Goal: Task Accomplishment & Management: Use online tool/utility

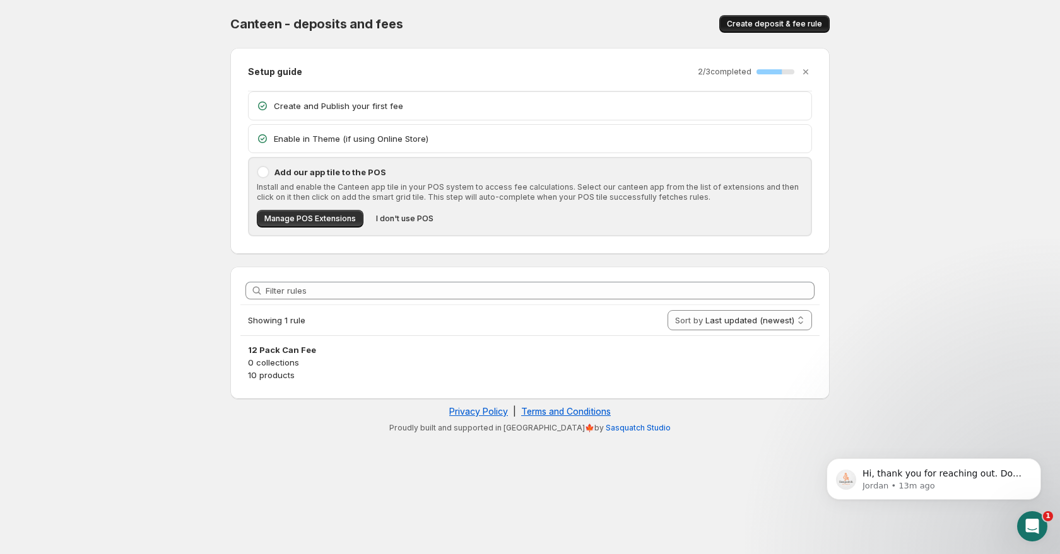
click at [751, 23] on span "Create deposit & fee rule" at bounding box center [774, 24] width 95 height 10
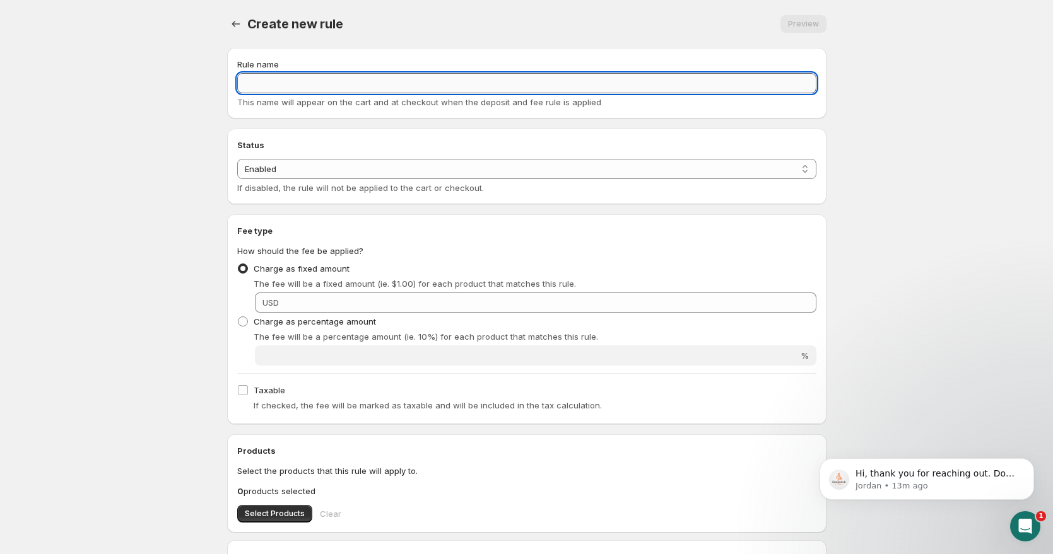
click at [450, 82] on input "Rule name" at bounding box center [526, 83] width 579 height 20
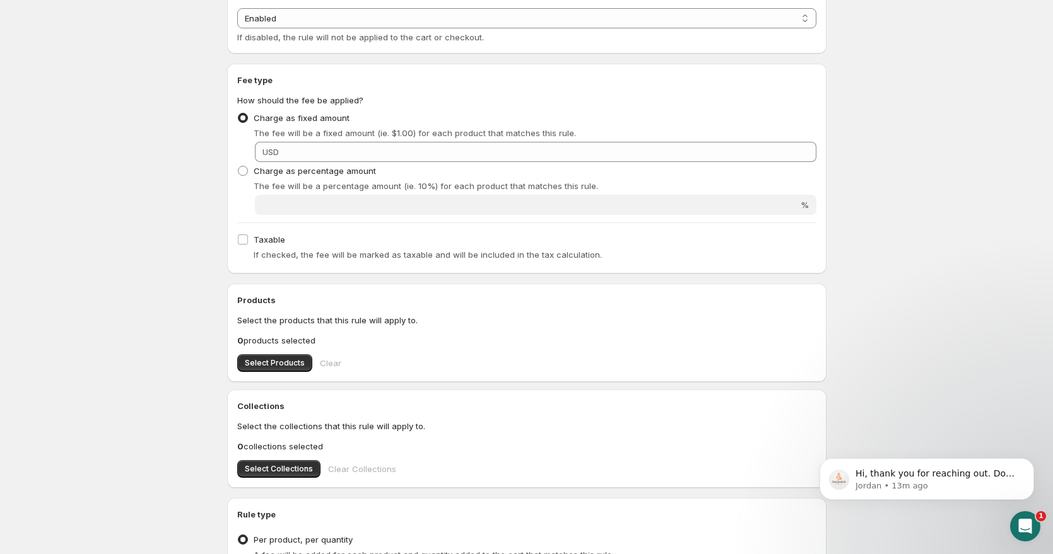
scroll to position [153, 0]
type input "Bottle Deposit"
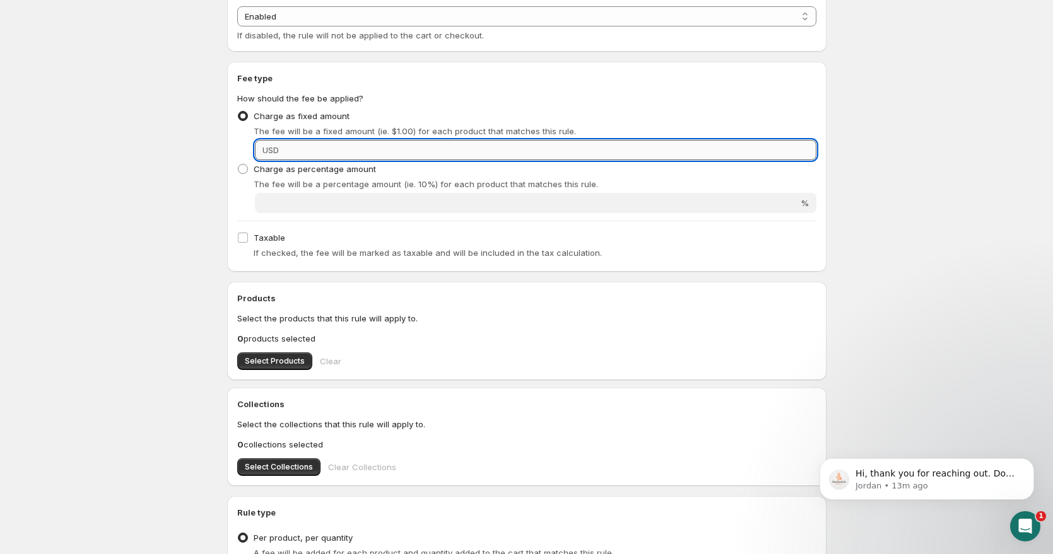
click at [351, 151] on input "Fixed amount" at bounding box center [550, 150] width 534 height 20
click at [322, 148] on input "Fixed amount" at bounding box center [550, 150] width 534 height 20
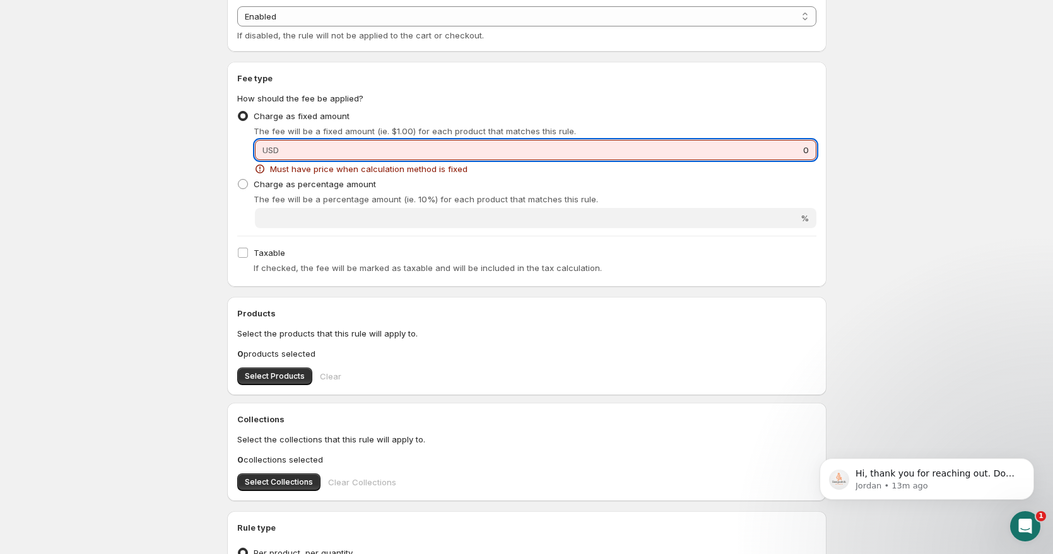
click at [325, 148] on input "0" at bounding box center [550, 150] width 534 height 20
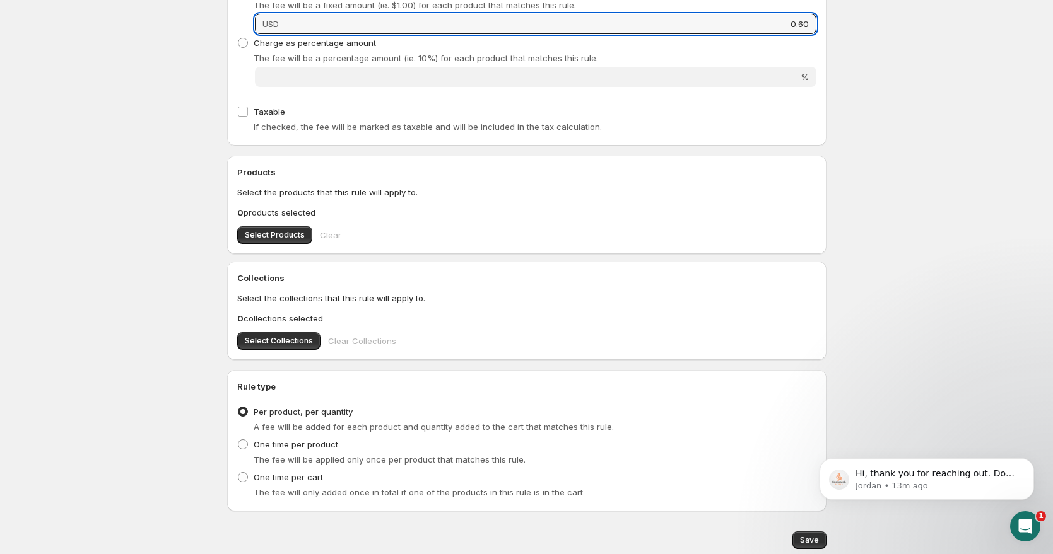
scroll to position [288, 0]
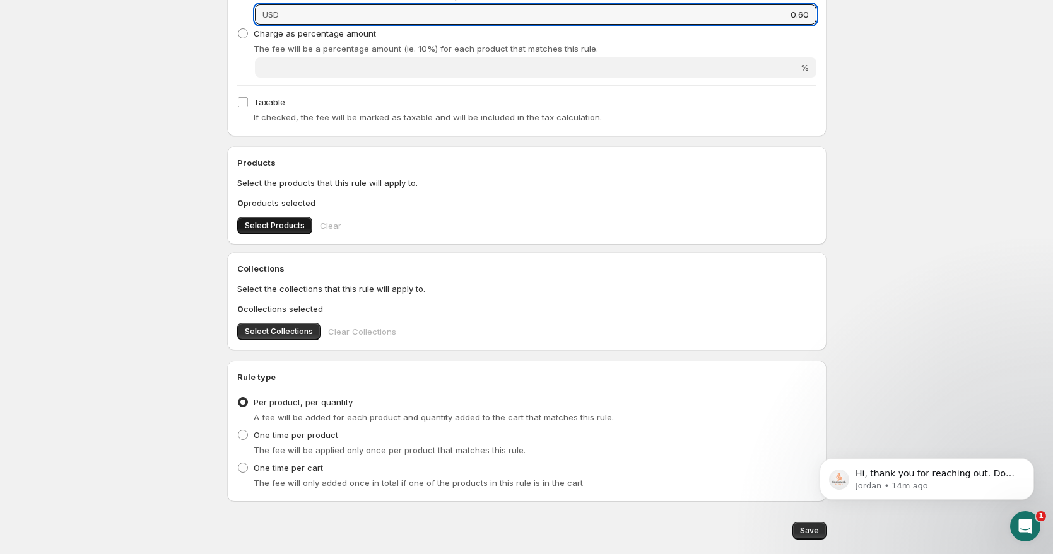
click at [283, 220] on button "Select Products" at bounding box center [274, 226] width 75 height 18
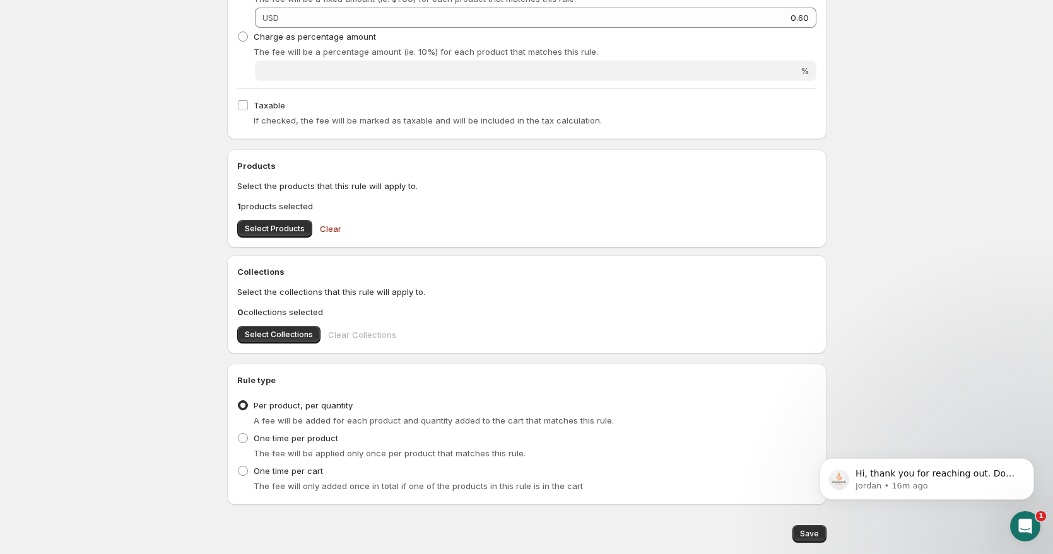
scroll to position [324, 0]
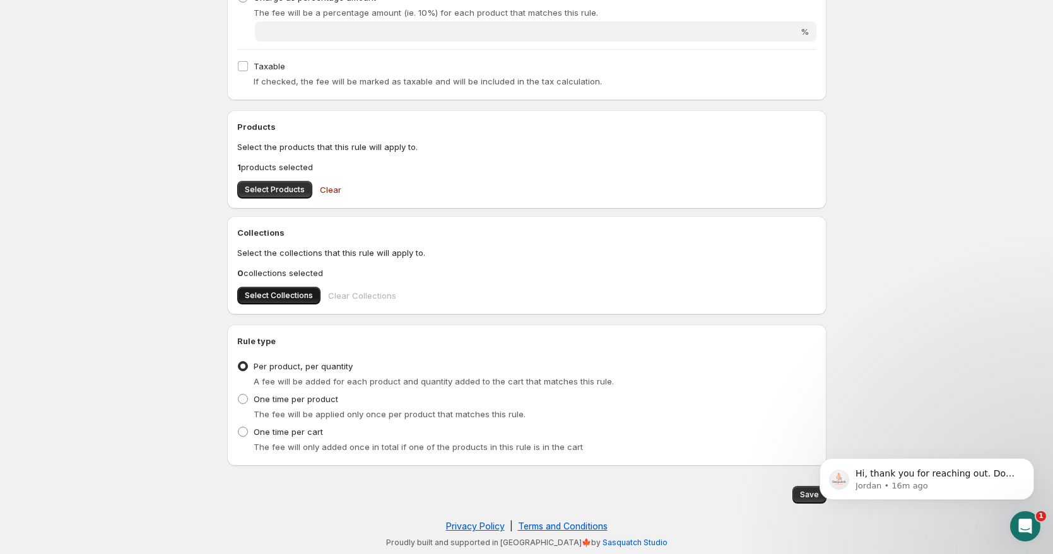
click at [293, 296] on span "Select Collections" at bounding box center [279, 296] width 68 height 10
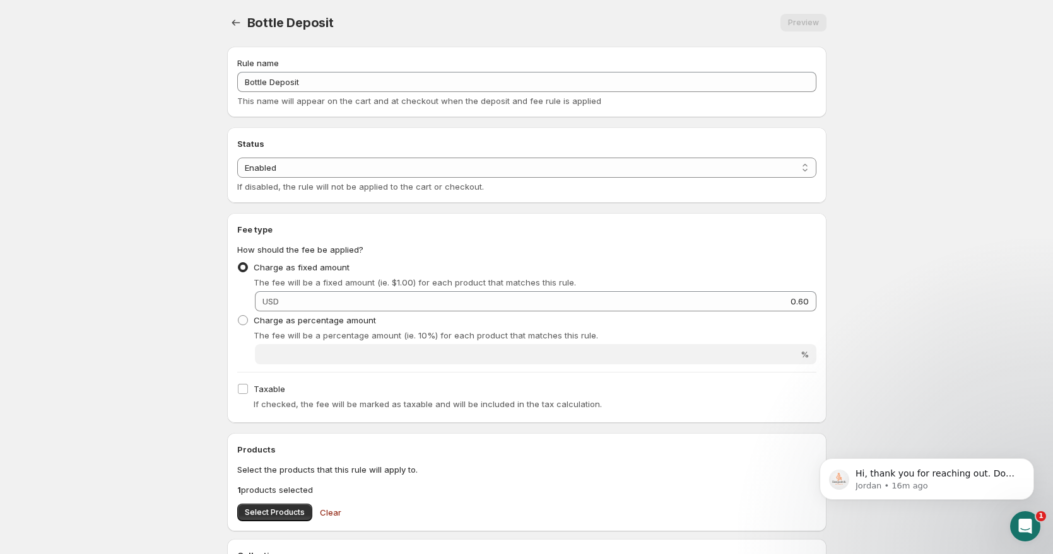
scroll to position [0, 0]
type input "0.6"
click at [237, 28] on icon "Settings" at bounding box center [236, 24] width 13 height 13
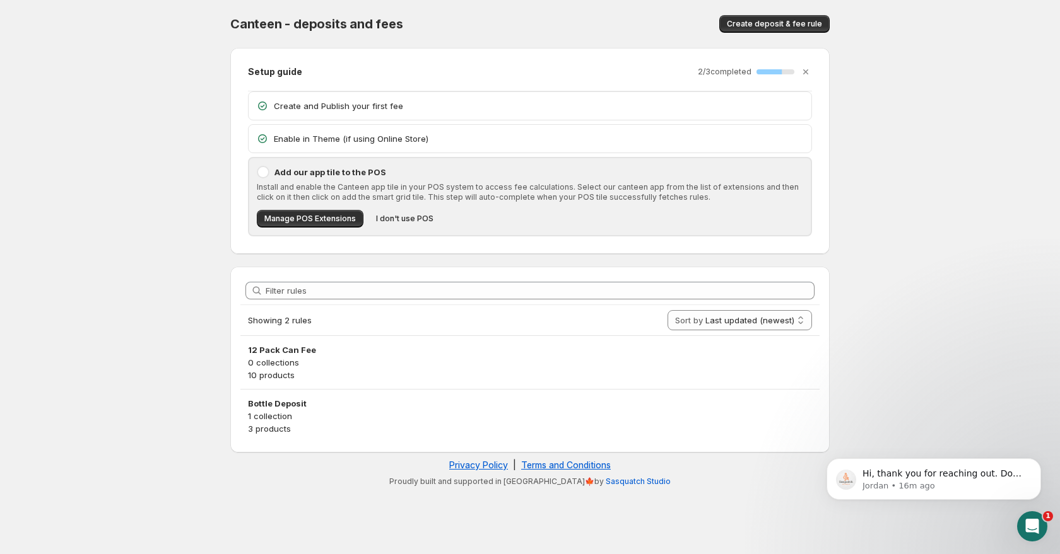
drag, startPoint x: 332, startPoint y: 346, endPoint x: 327, endPoint y: 353, distance: 9.1
click at [327, 354] on h3 "12 Pack Can Fee" at bounding box center [530, 350] width 564 height 13
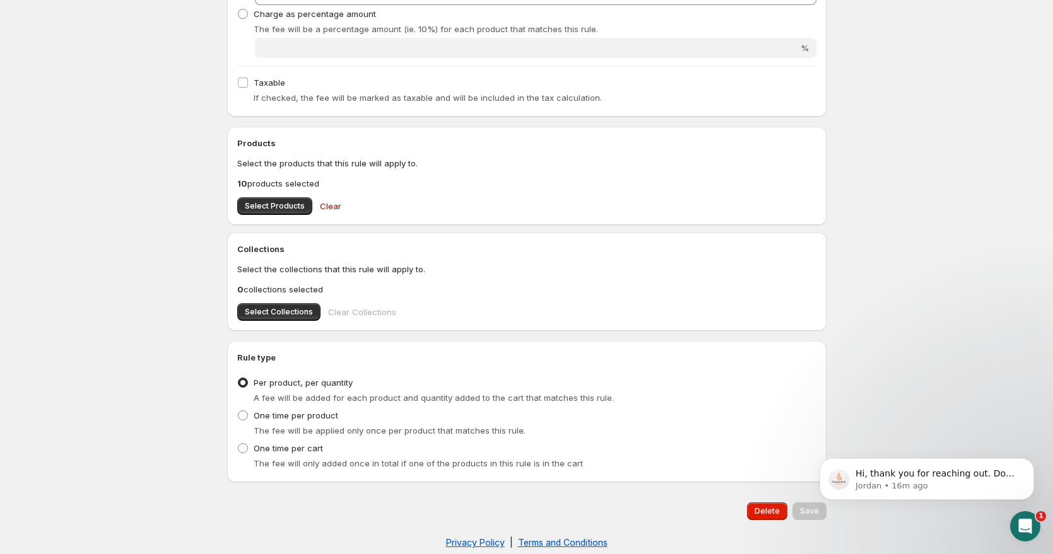
scroll to position [324, 0]
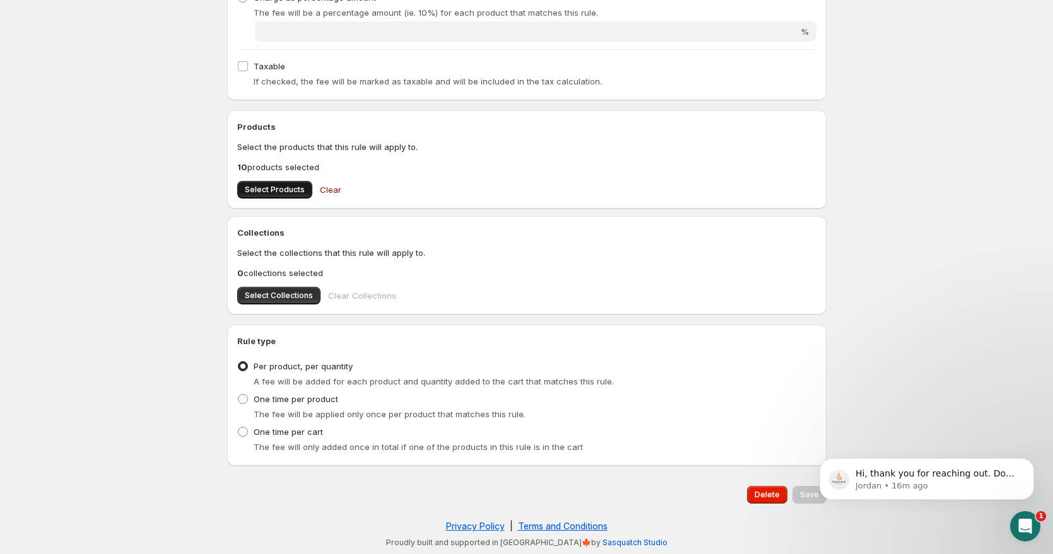
click at [285, 194] on span "Select Products" at bounding box center [275, 190] width 60 height 10
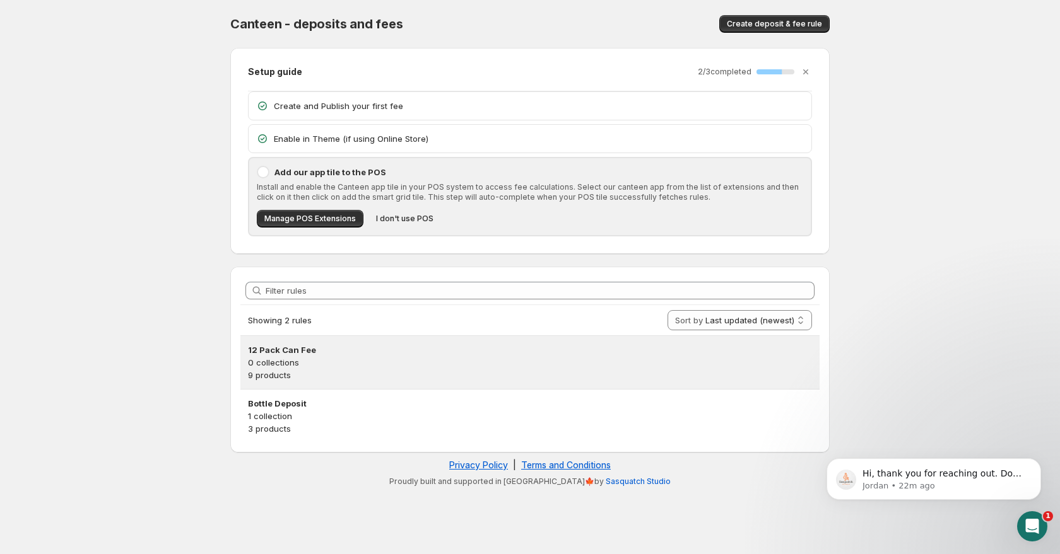
click at [310, 353] on h3 "12 Pack Can Fee" at bounding box center [530, 350] width 564 height 13
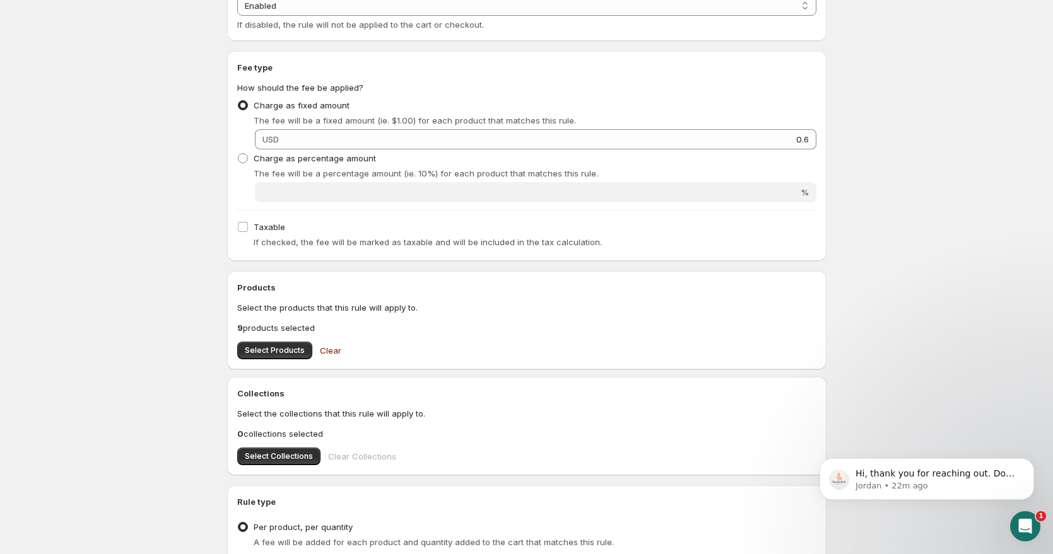
scroll to position [324, 0]
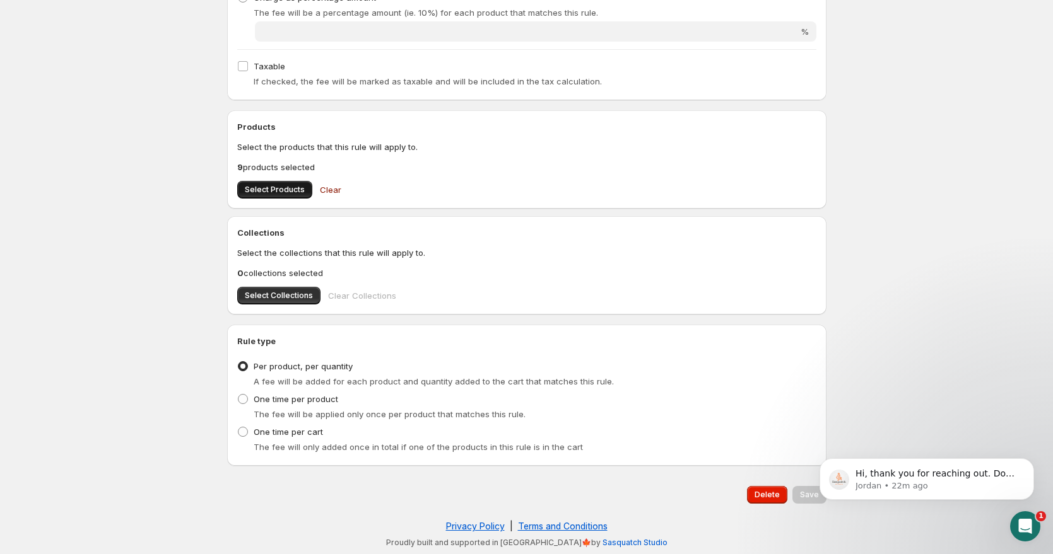
click at [274, 187] on span "Select Products" at bounding box center [275, 190] width 60 height 10
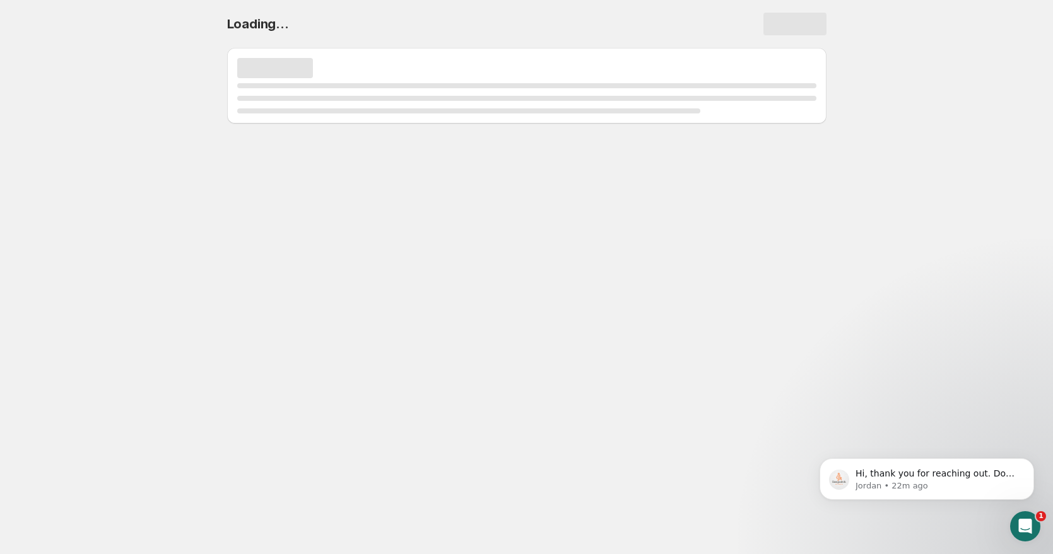
scroll to position [0, 0]
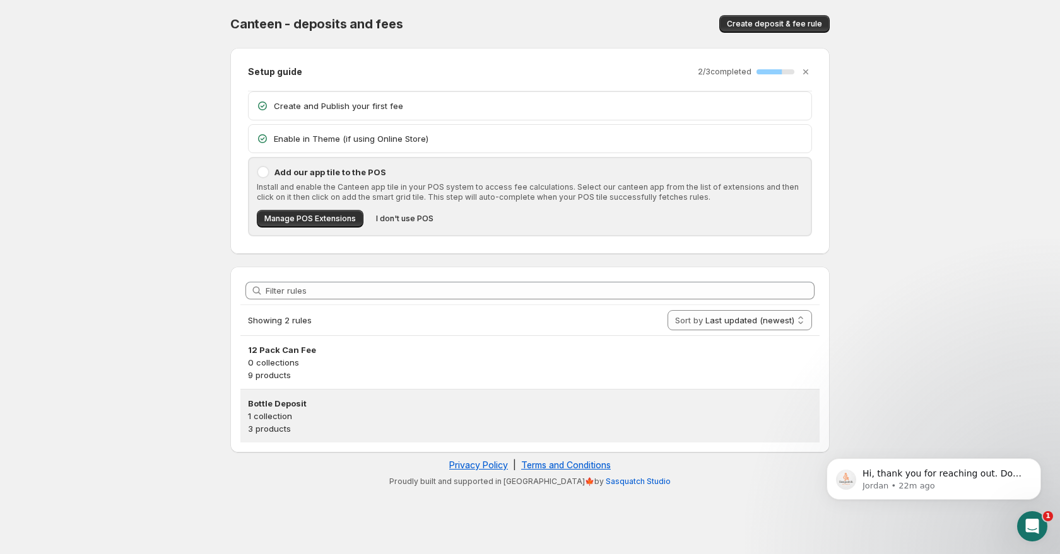
click at [308, 427] on p "3 products" at bounding box center [530, 429] width 564 height 13
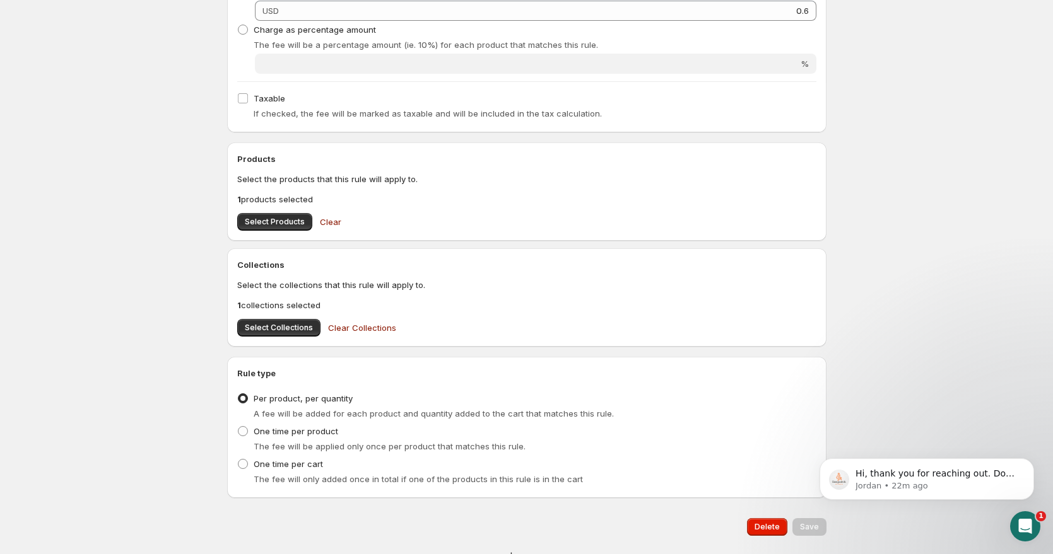
scroll to position [324, 0]
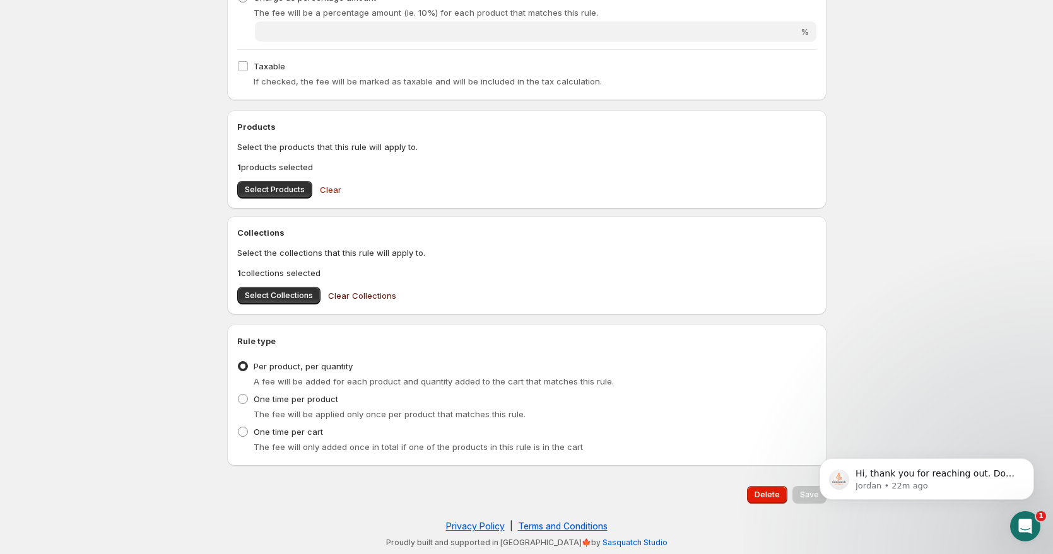
click at [341, 300] on span "Clear Collections" at bounding box center [362, 296] width 68 height 13
click at [806, 494] on iframe at bounding box center [927, 476] width 252 height 88
